Goal: Task Accomplishment & Management: Complete application form

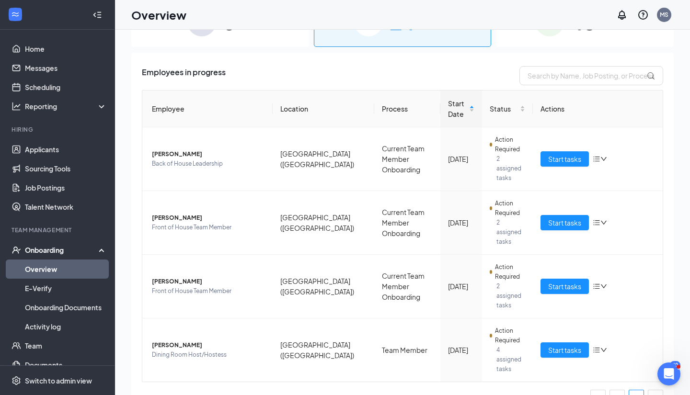
scroll to position [26, 0]
click at [615, 391] on link "1" at bounding box center [617, 398] width 14 height 14
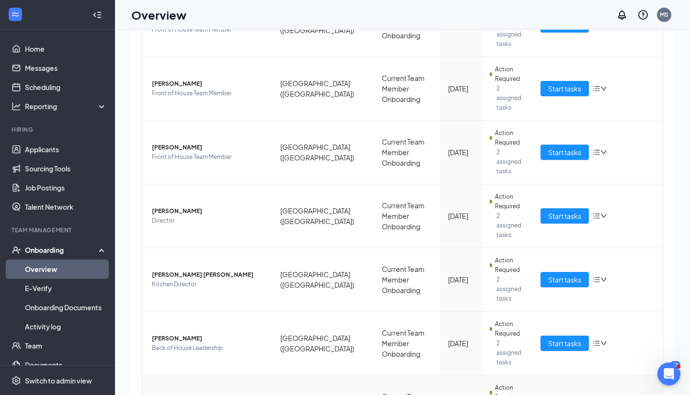
scroll to position [351, 0]
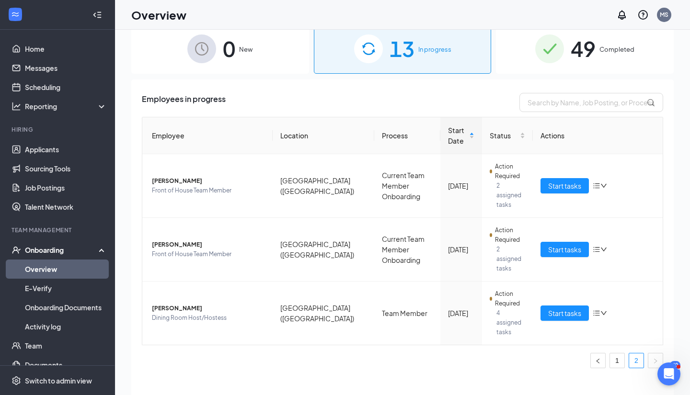
click at [565, 51] on div "49 Completed" at bounding box center [585, 48] width 178 height 50
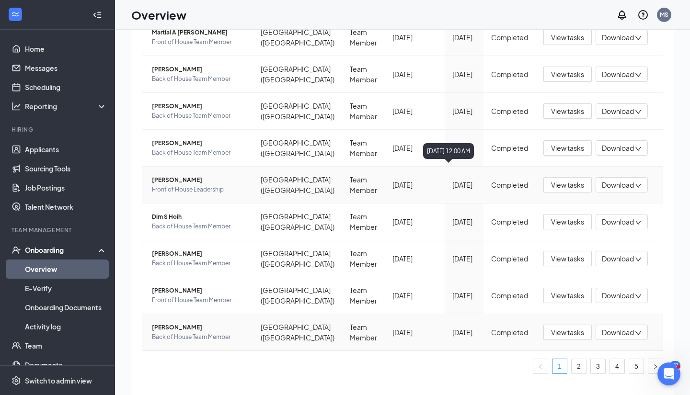
scroll to position [179, 0]
click at [639, 365] on link "5" at bounding box center [636, 367] width 14 height 14
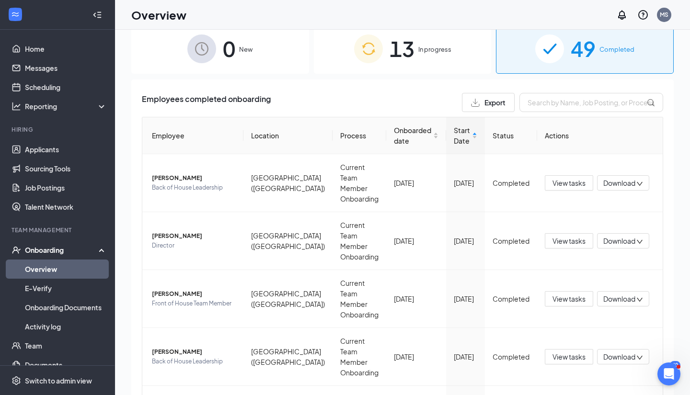
click at [429, 51] on span "In progress" at bounding box center [434, 50] width 33 height 10
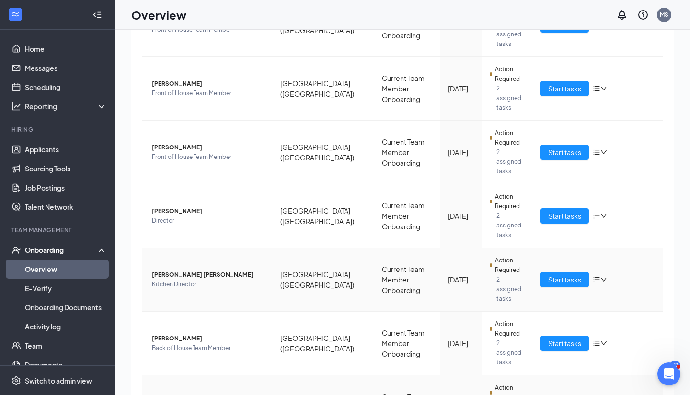
scroll to position [351, 0]
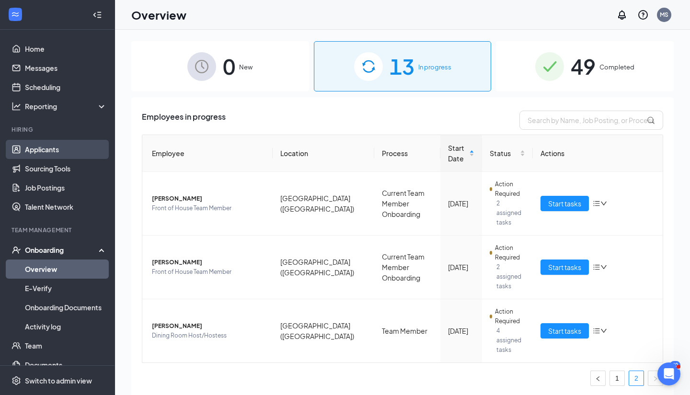
click at [60, 151] on link "Applicants" at bounding box center [66, 149] width 82 height 19
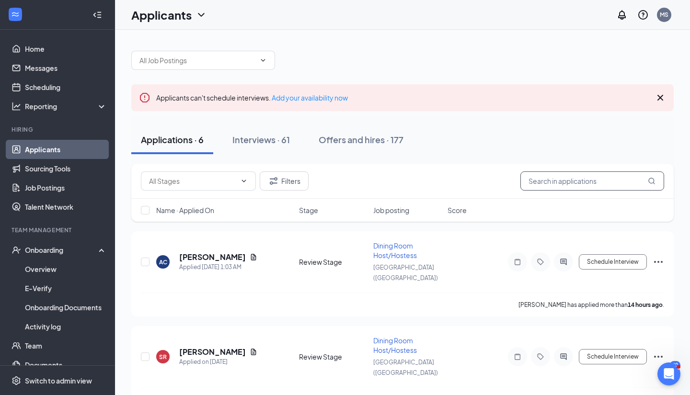
click at [600, 177] on input "text" at bounding box center [593, 181] width 144 height 19
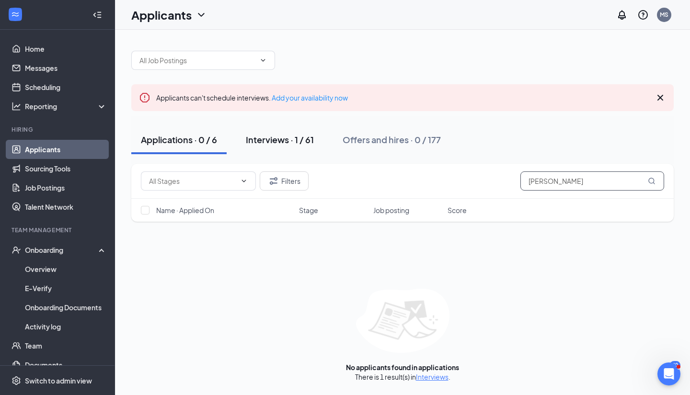
type input "[PERSON_NAME]"
click at [286, 141] on div "Interviews · 1 / 61" at bounding box center [280, 140] width 68 height 12
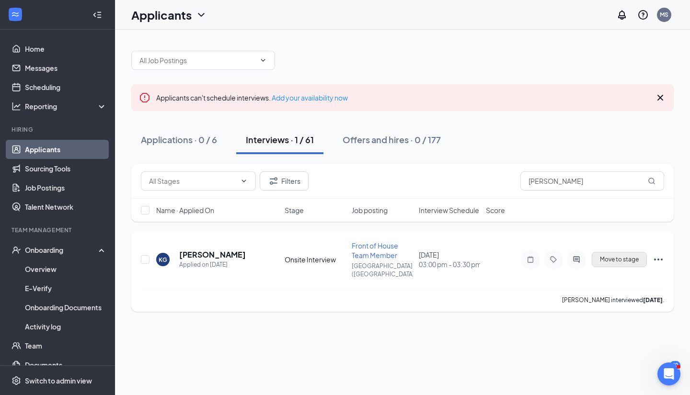
click at [629, 256] on span "Move to stage" at bounding box center [619, 259] width 39 height 7
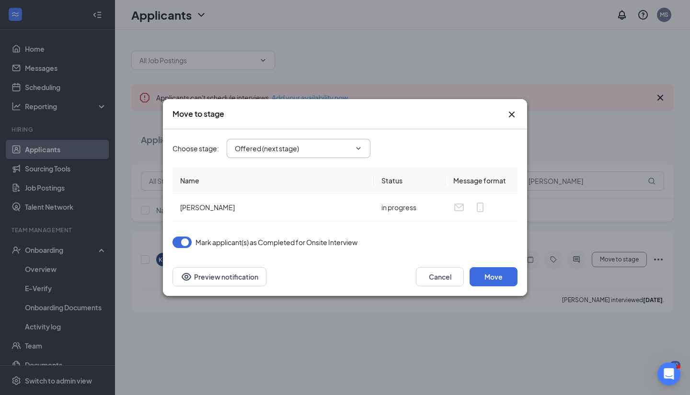
click at [340, 156] on span "Offered (next stage)" at bounding box center [299, 148] width 144 height 19
click at [311, 152] on input "Offered (next stage)" at bounding box center [293, 148] width 116 height 11
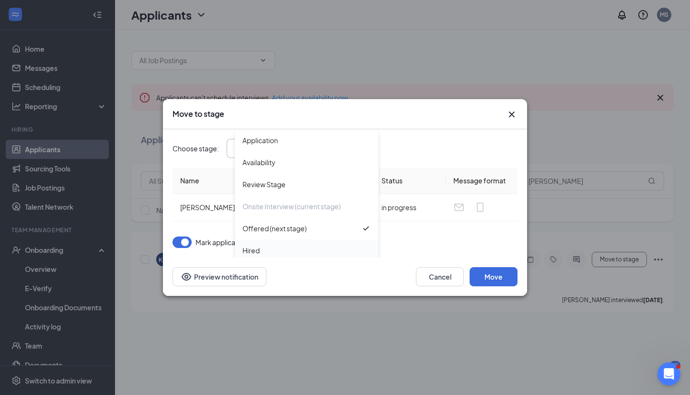
click at [269, 250] on div "Hired" at bounding box center [307, 250] width 128 height 11
type input "Hired"
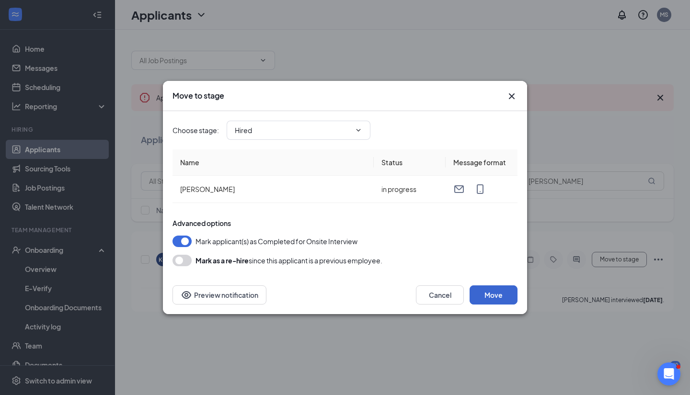
click at [503, 295] on button "Move" at bounding box center [494, 295] width 48 height 19
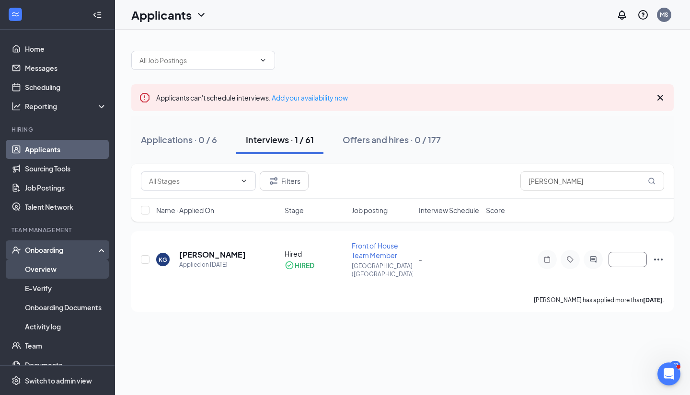
click at [57, 269] on link "Overview" at bounding box center [66, 269] width 82 height 19
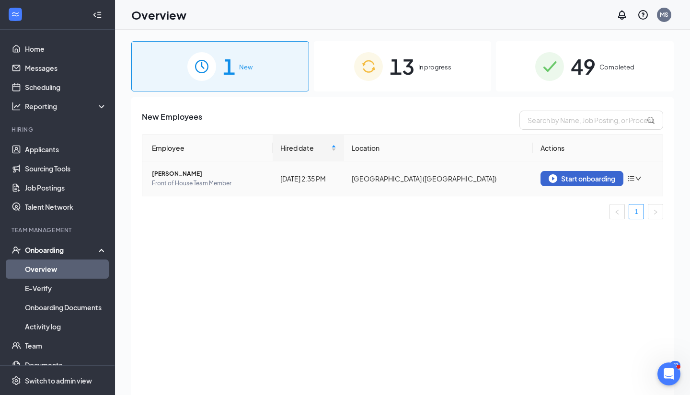
click at [577, 181] on div "Start onboarding" at bounding box center [582, 178] width 67 height 9
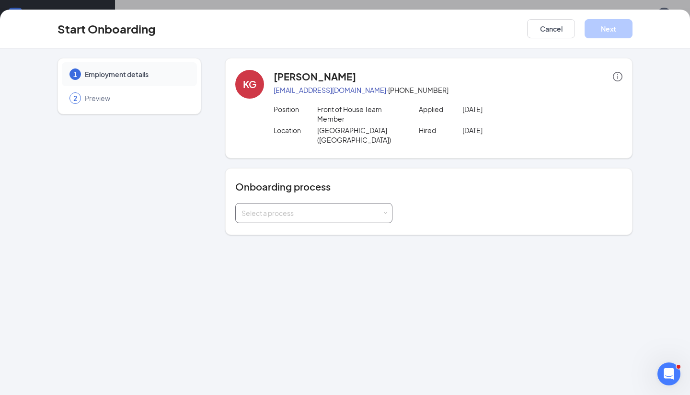
click at [338, 209] on div "Select a process" at bounding box center [312, 214] width 140 height 10
click at [280, 243] on span "Team Member" at bounding box center [262, 241] width 46 height 9
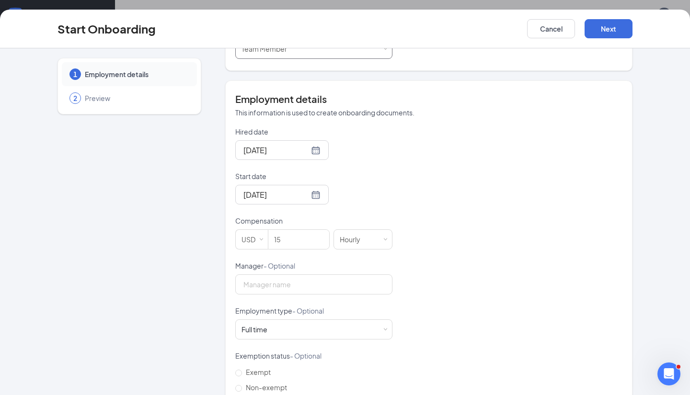
scroll to position [165, 0]
click at [297, 230] on input "15" at bounding box center [298, 239] width 61 height 19
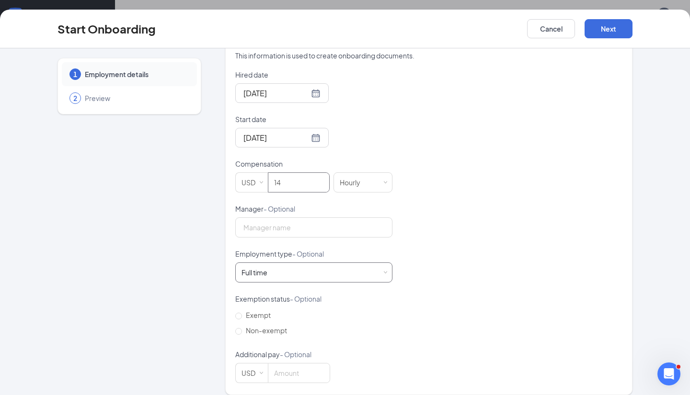
scroll to position [220, 0]
type input "14"
click at [317, 270] on div "Full time Works 30+ hours per week and is reasonably expected to work" at bounding box center [314, 273] width 145 height 19
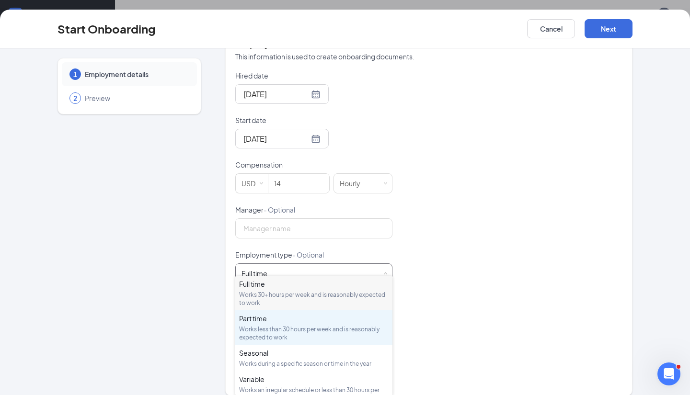
click at [282, 329] on div "Works less than 30 hours per week and is reasonably expected to work" at bounding box center [314, 333] width 150 height 16
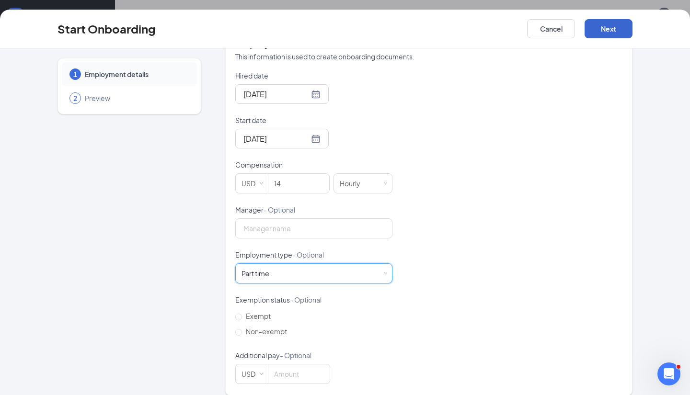
click at [595, 38] on button "Next" at bounding box center [609, 28] width 48 height 19
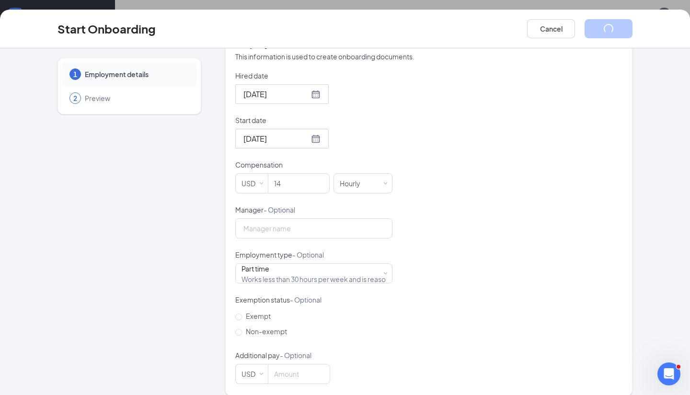
scroll to position [0, 0]
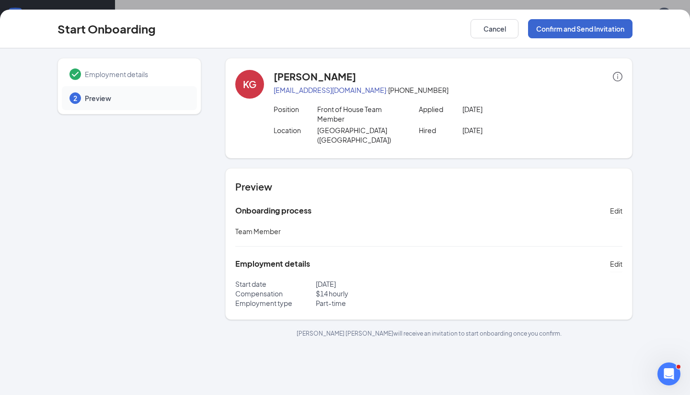
click at [595, 28] on button "Confirm and Send Invitation" at bounding box center [580, 28] width 104 height 19
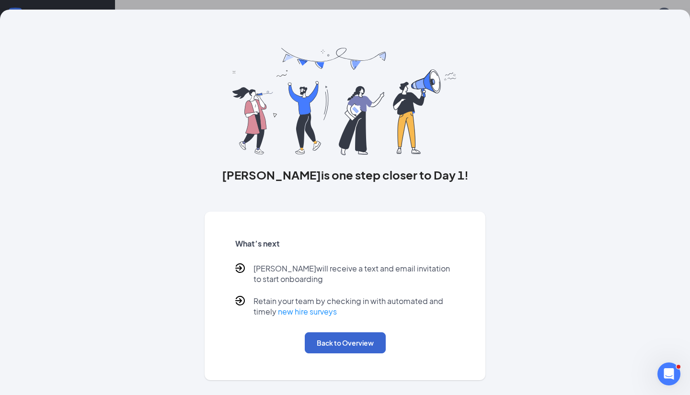
click at [355, 341] on button "Back to Overview" at bounding box center [345, 343] width 81 height 21
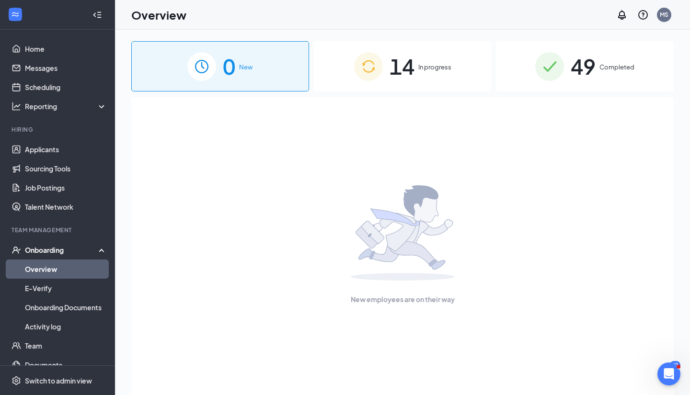
click at [436, 70] on span "In progress" at bounding box center [434, 67] width 33 height 10
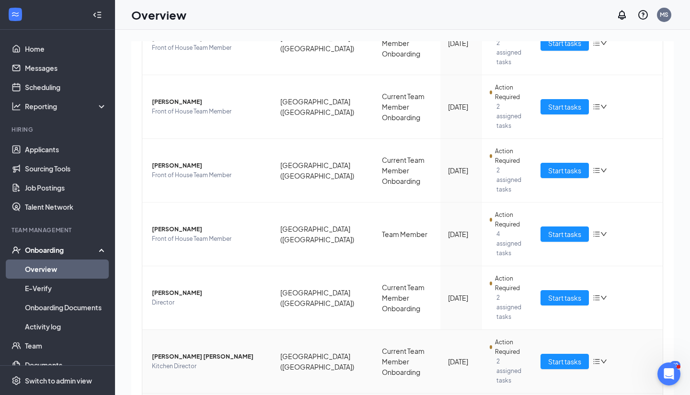
scroll to position [351, 0]
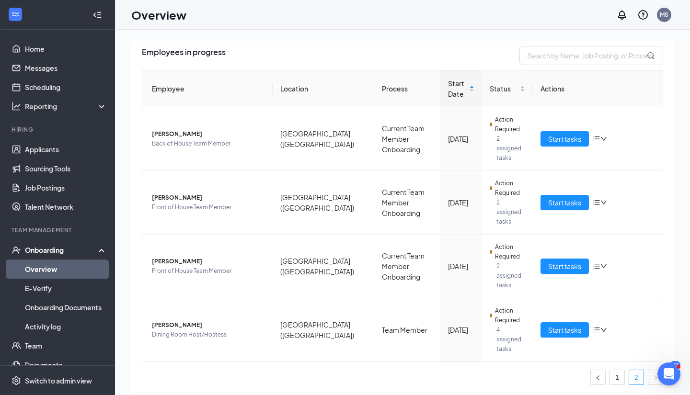
scroll to position [26, 0]
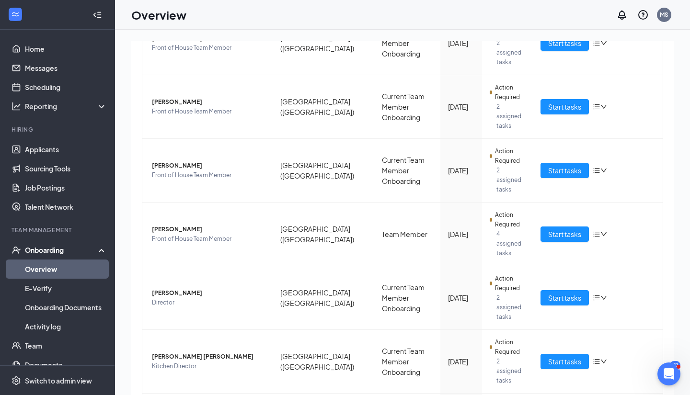
scroll to position [351, 0]
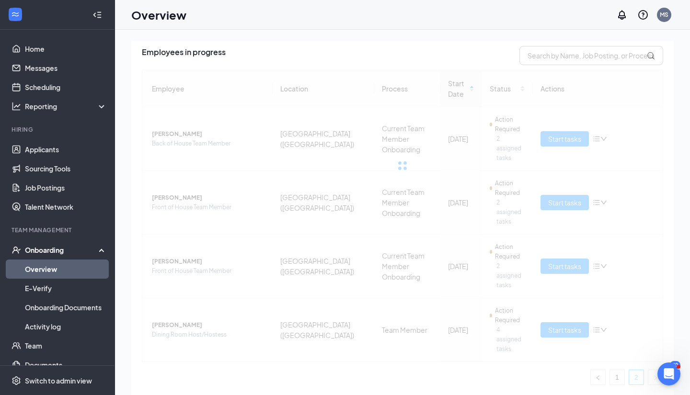
scroll to position [26, 0]
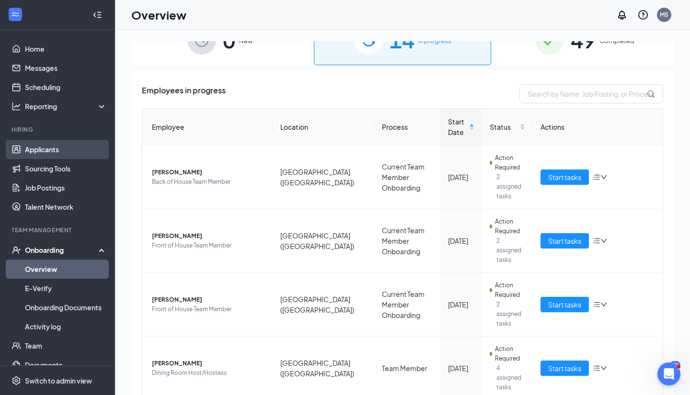
click at [58, 149] on link "Applicants" at bounding box center [66, 149] width 82 height 19
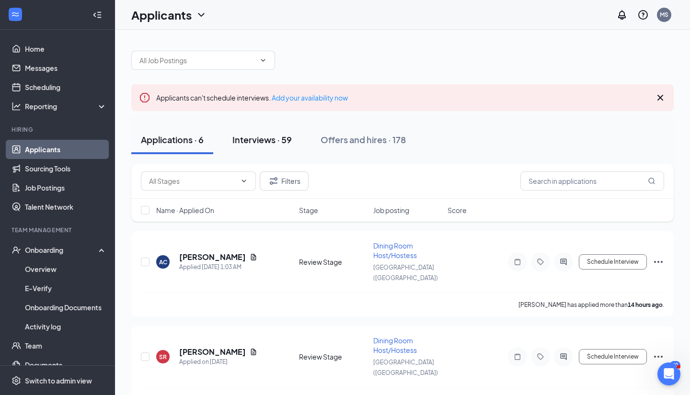
click at [270, 141] on div "Interviews · 59" at bounding box center [261, 140] width 59 height 12
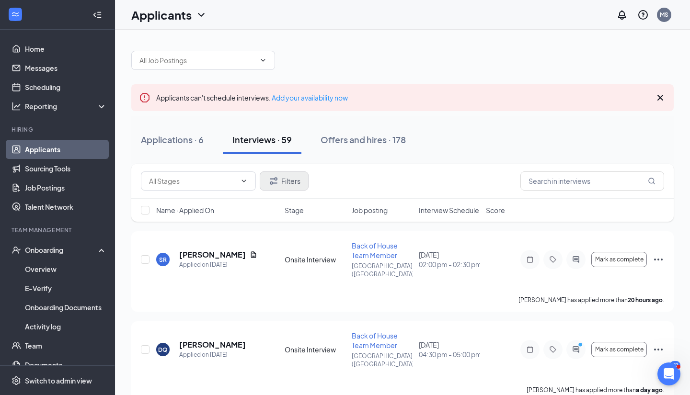
click at [279, 182] on button "Filters" at bounding box center [284, 181] width 49 height 19
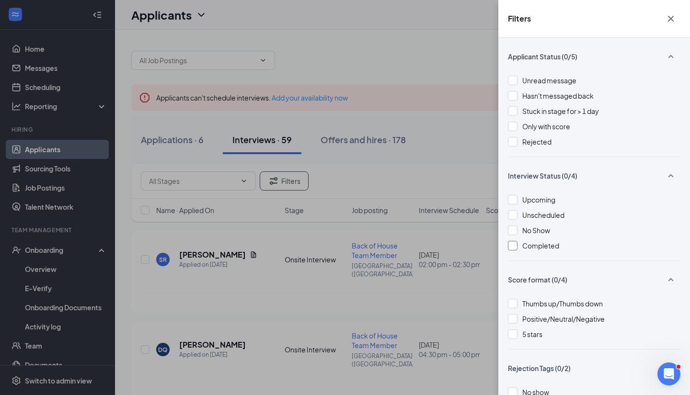
click at [537, 247] on span "Completed" at bounding box center [540, 246] width 37 height 9
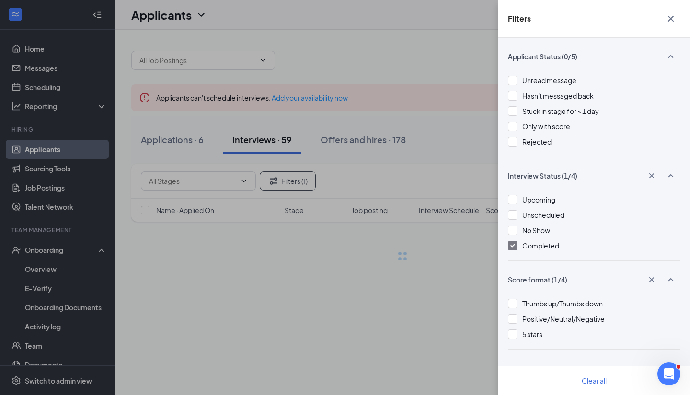
click at [445, 153] on div "Filters Applicant Status (0/5) Unread message Hasn't messaged back Stuck in sta…" at bounding box center [345, 197] width 690 height 395
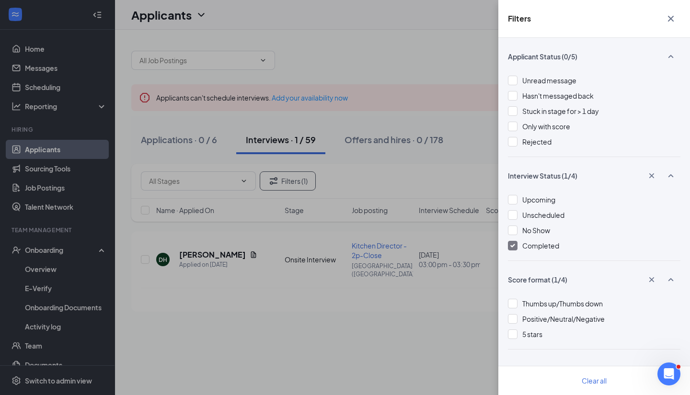
click at [417, 181] on div "Filters Applicant Status (0/5) Unread message Hasn't messaged back Stuck in sta…" at bounding box center [345, 197] width 690 height 395
